Goal: Task Accomplishment & Management: Use online tool/utility

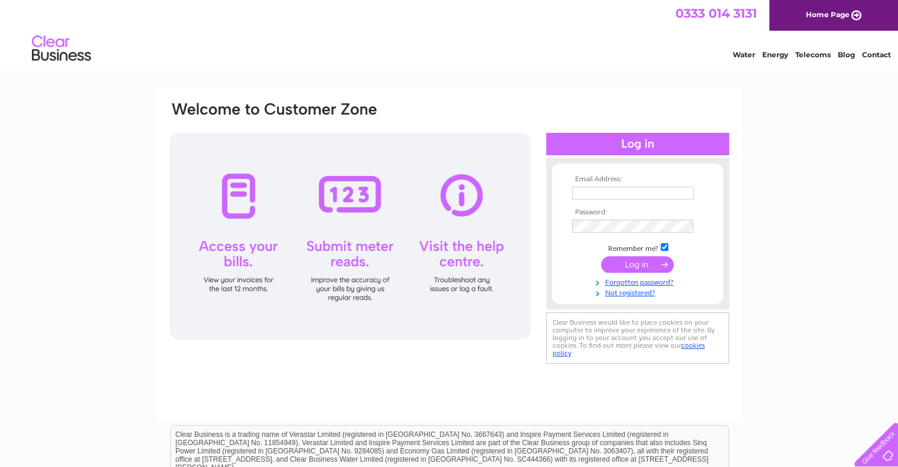
type input "accounts@theoldcuriosity.co.uk"
click at [642, 267] on input "submit" at bounding box center [637, 264] width 73 height 17
click at [642, 266] on input "submit" at bounding box center [637, 264] width 73 height 17
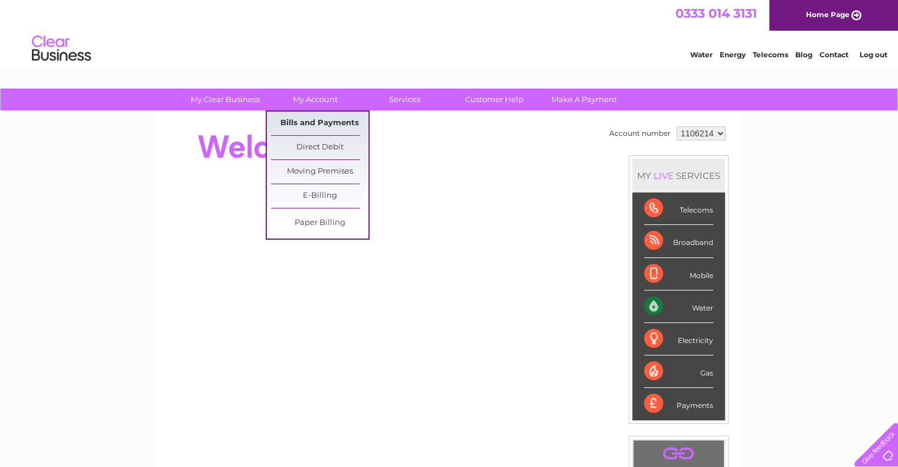
click at [320, 120] on link "Bills and Payments" at bounding box center [319, 124] width 97 height 24
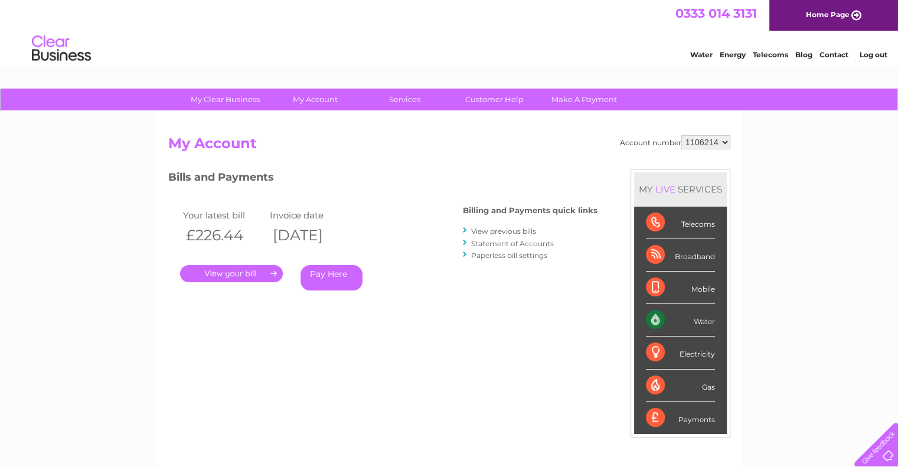
click at [502, 228] on link "View previous bills" at bounding box center [503, 231] width 65 height 9
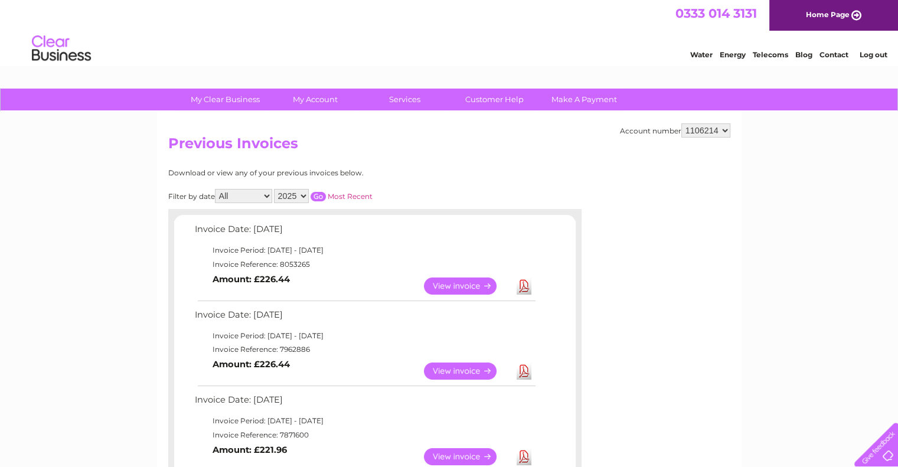
scroll to position [59, 0]
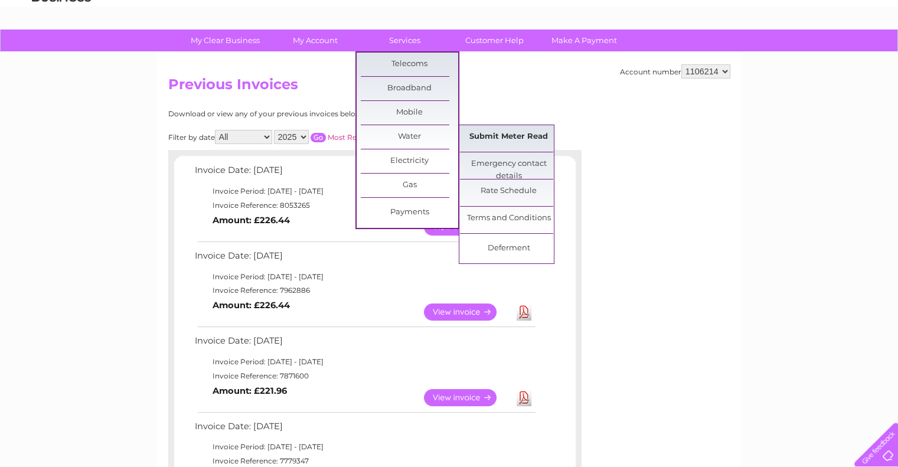
click at [503, 135] on link "Submit Meter Read" at bounding box center [508, 137] width 97 height 24
click at [505, 136] on link "Submit Meter Read" at bounding box center [508, 137] width 97 height 24
click at [502, 135] on link "Submit Meter Read" at bounding box center [508, 137] width 97 height 24
click at [505, 136] on link "Submit Meter Read" at bounding box center [508, 137] width 97 height 24
click at [503, 135] on link "Submit Meter Read" at bounding box center [508, 137] width 97 height 24
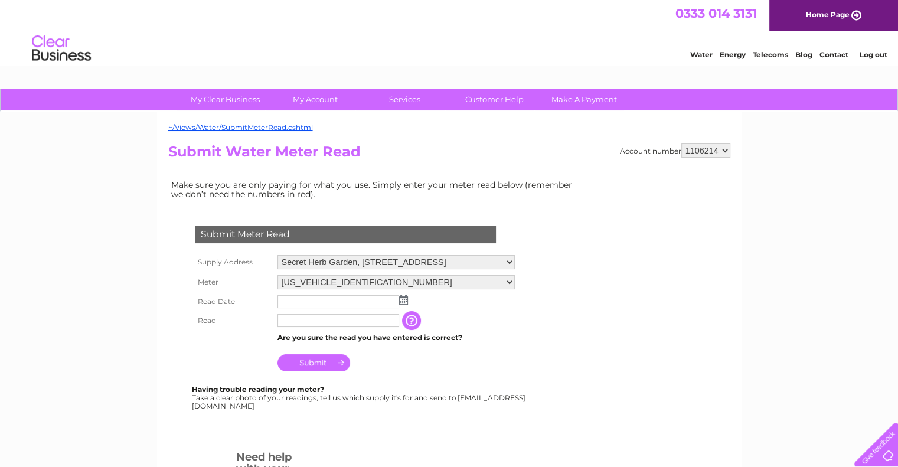
click at [635, 446] on div "Account number 1106214 Submit Water Meter Read Make sure you are only paying fo…" at bounding box center [449, 359] width 562 height 433
click at [401, 299] on img at bounding box center [403, 299] width 9 height 9
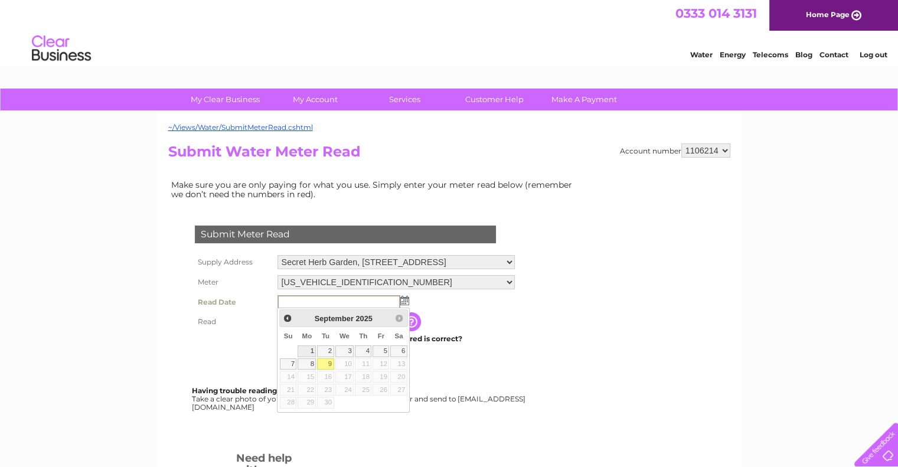
click at [309, 350] on link "1" at bounding box center [306, 351] width 18 height 12
type input "2025/09/01"
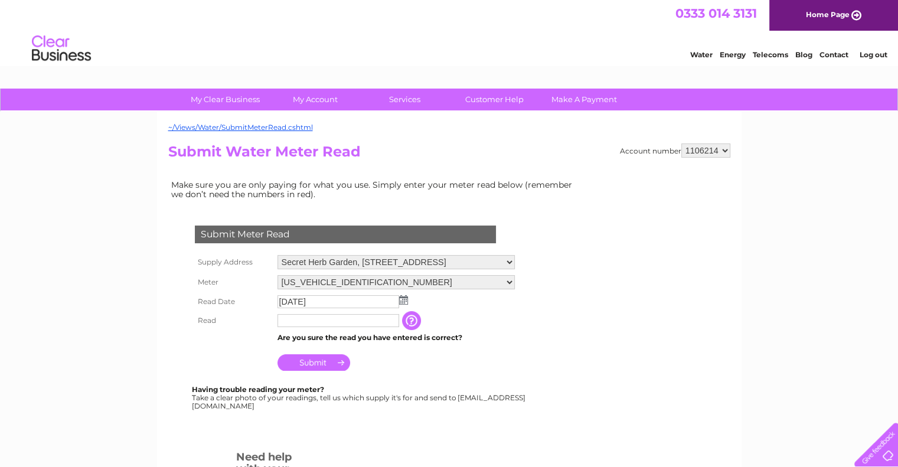
click at [321, 318] on input "text" at bounding box center [338, 320] width 122 height 13
click at [423, 321] on input "button" at bounding box center [413, 321] width 21 height 19
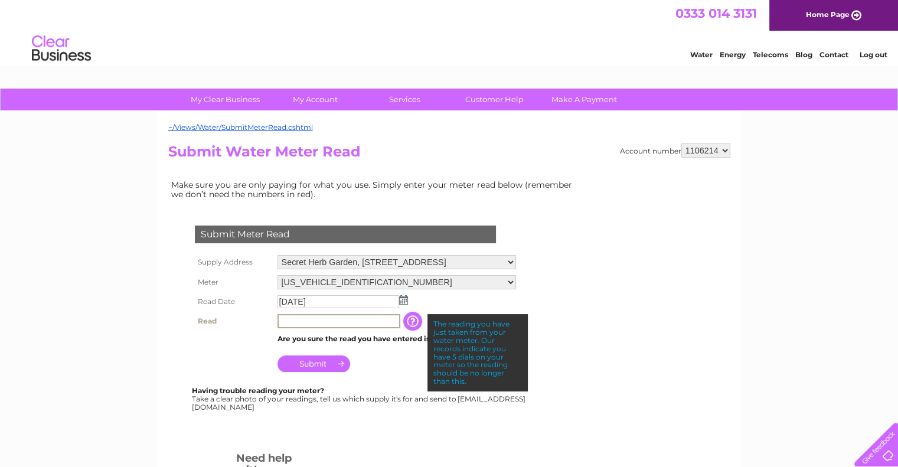
click at [290, 320] on input "text" at bounding box center [338, 321] width 123 height 14
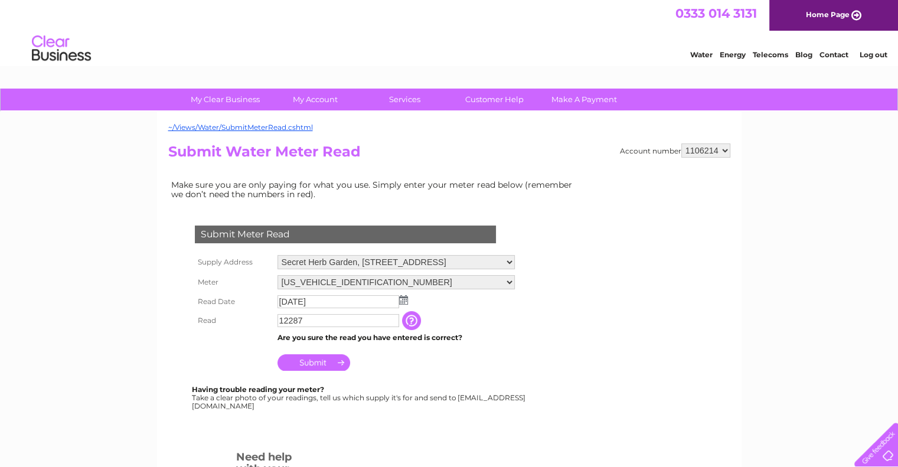
click at [310, 361] on input "Submit" at bounding box center [313, 362] width 73 height 17
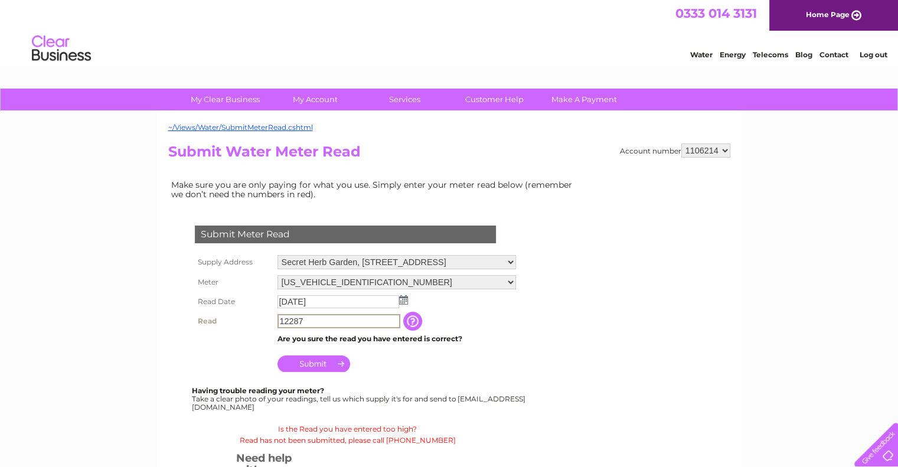
click at [310, 318] on input "12287" at bounding box center [338, 321] width 123 height 14
type input "1"
type input "726"
click at [305, 361] on input "Submit" at bounding box center [313, 362] width 73 height 17
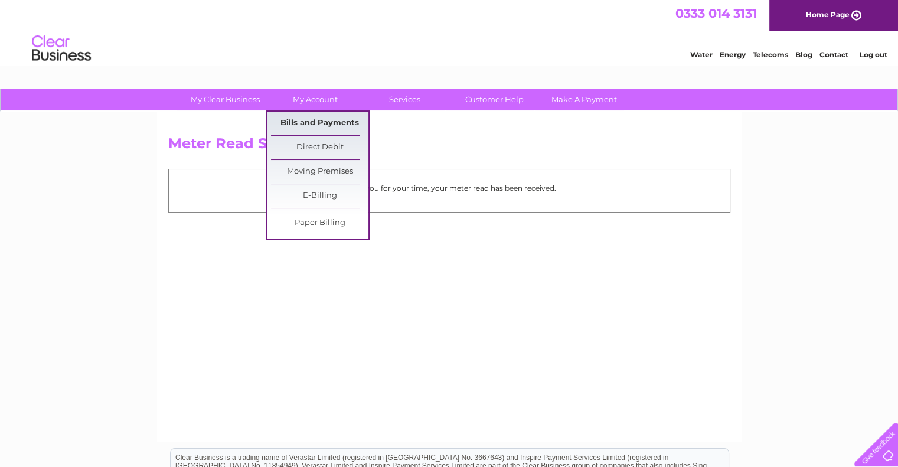
click at [323, 112] on link "Bills and Payments" at bounding box center [319, 124] width 97 height 24
click at [323, 116] on link "Bills and Payments" at bounding box center [319, 124] width 97 height 24
click at [320, 117] on link "Bills and Payments" at bounding box center [319, 124] width 97 height 24
click at [322, 119] on link "Bills and Payments" at bounding box center [319, 124] width 97 height 24
click at [309, 122] on link "Bills and Payments" at bounding box center [319, 124] width 97 height 24
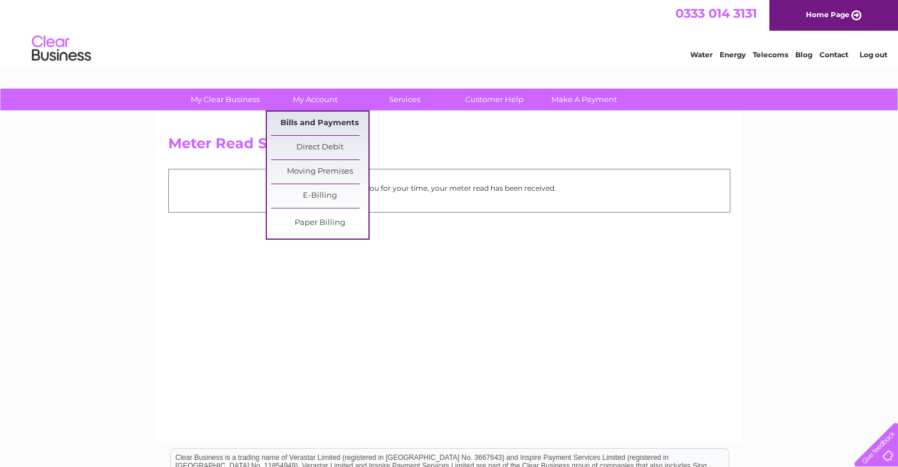
click at [307, 122] on link "Bills and Payments" at bounding box center [319, 124] width 97 height 24
click at [305, 121] on link "Bills and Payments" at bounding box center [319, 124] width 97 height 24
click at [299, 117] on link "Bills and Payments" at bounding box center [319, 124] width 97 height 24
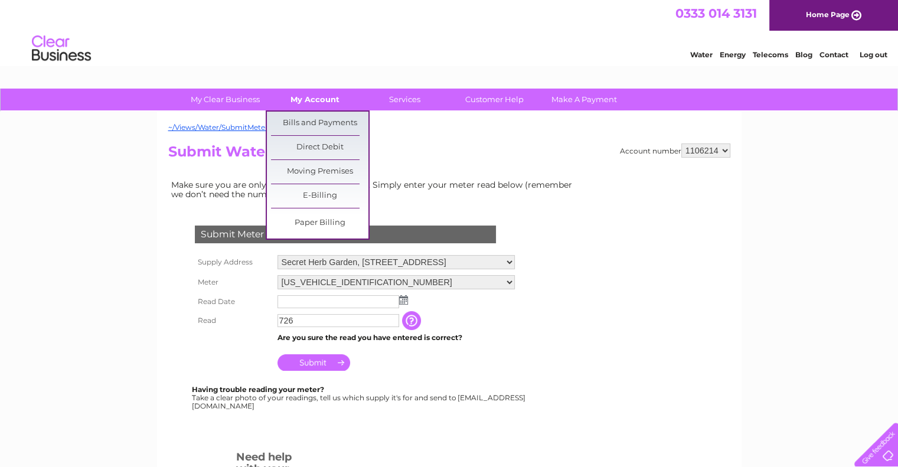
click at [314, 103] on link "My Account" at bounding box center [314, 100] width 97 height 22
click at [316, 122] on link "Bills and Payments" at bounding box center [319, 124] width 97 height 24
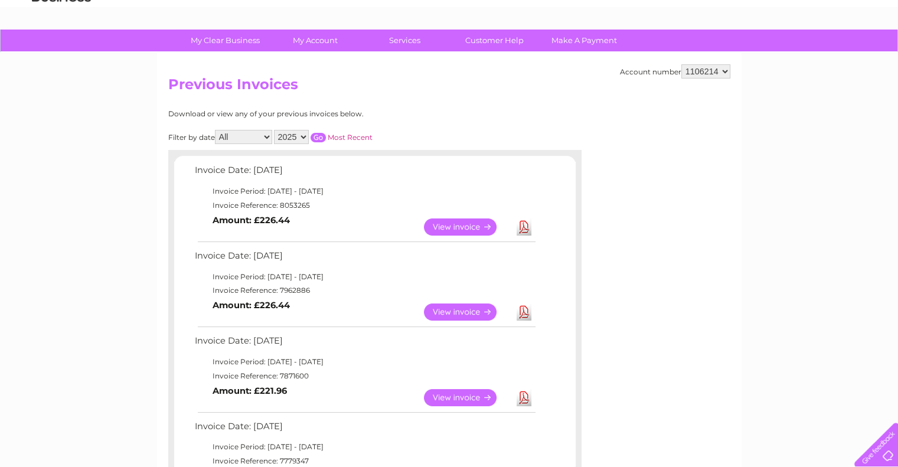
click at [463, 310] on link "View" at bounding box center [467, 311] width 87 height 17
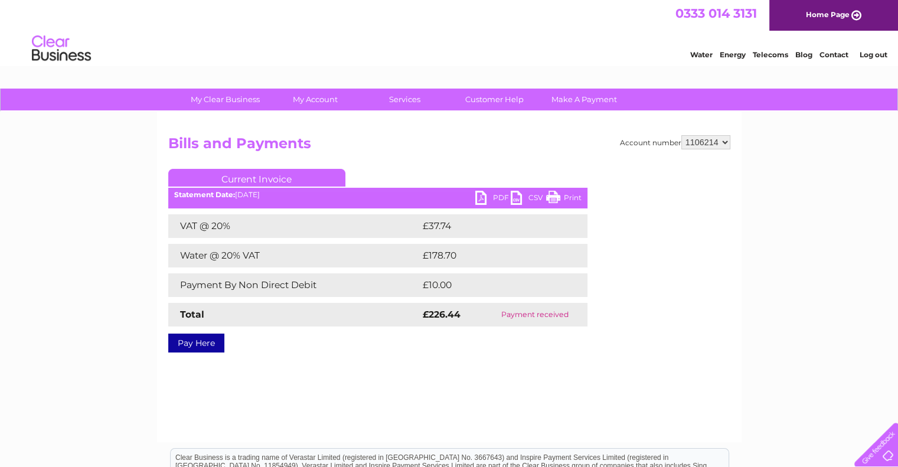
click at [490, 195] on link "PDF" at bounding box center [492, 199] width 35 height 17
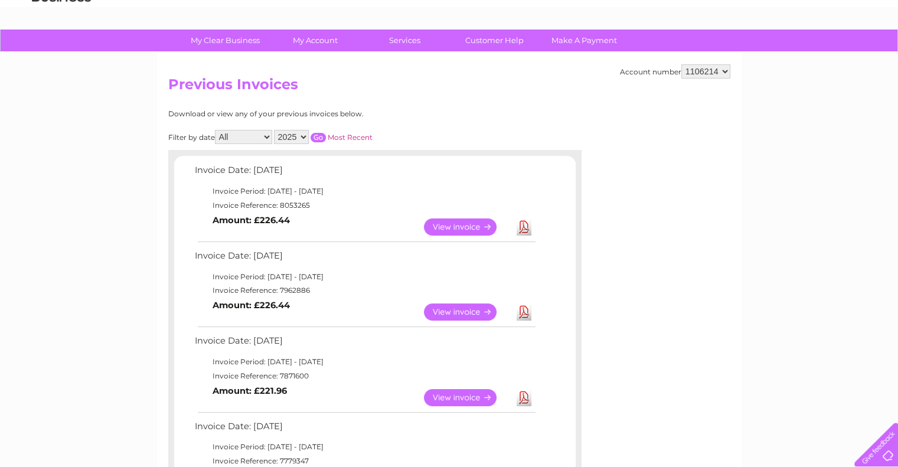
click at [460, 395] on link "View" at bounding box center [467, 397] width 87 height 17
click at [457, 227] on link "View" at bounding box center [467, 226] width 87 height 17
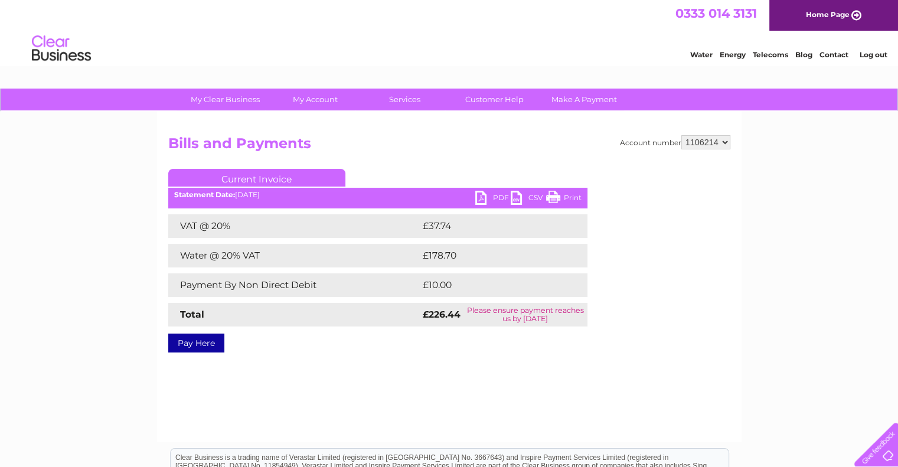
click at [489, 195] on link "PDF" at bounding box center [492, 199] width 35 height 17
click at [496, 198] on link "PDF" at bounding box center [492, 199] width 35 height 17
click at [567, 194] on link "Print" at bounding box center [563, 199] width 35 height 17
